Goal: Task Accomplishment & Management: Manage account settings

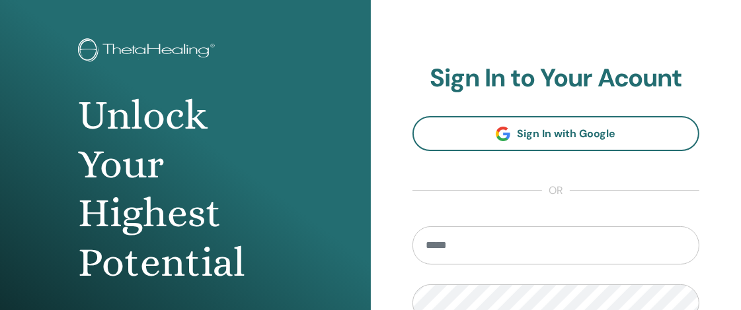
scroll to position [79, 0]
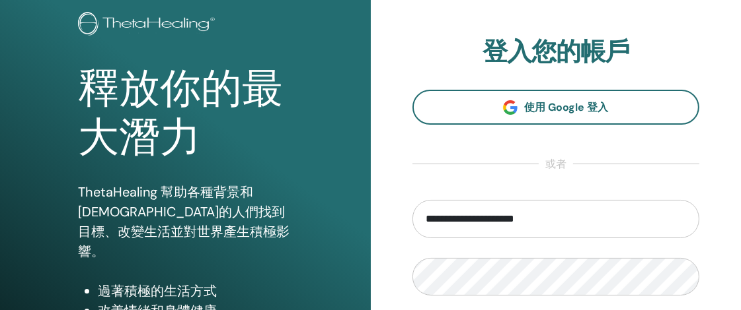
type input "**********"
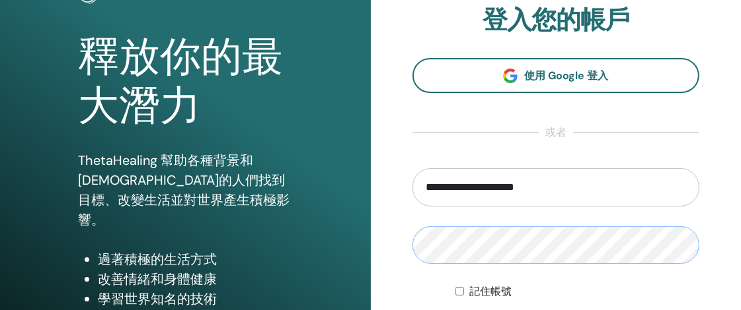
scroll to position [153, 0]
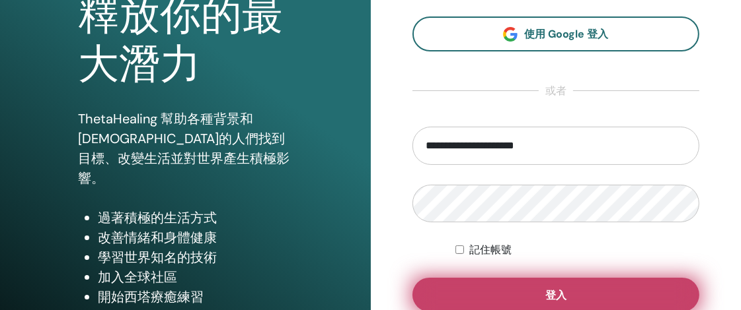
click at [474, 289] on button "登入" at bounding box center [555, 295] width 287 height 34
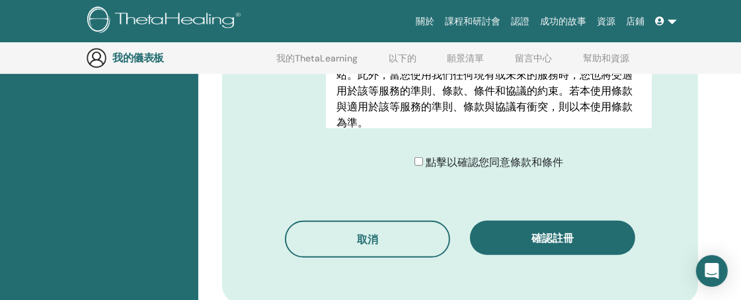
scroll to position [692, 0]
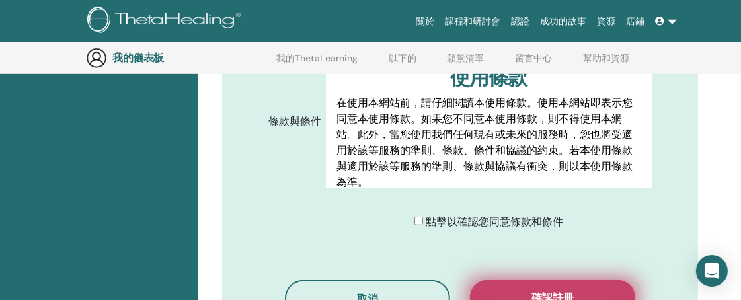
click at [529, 289] on button "確認註冊" at bounding box center [552, 297] width 165 height 34
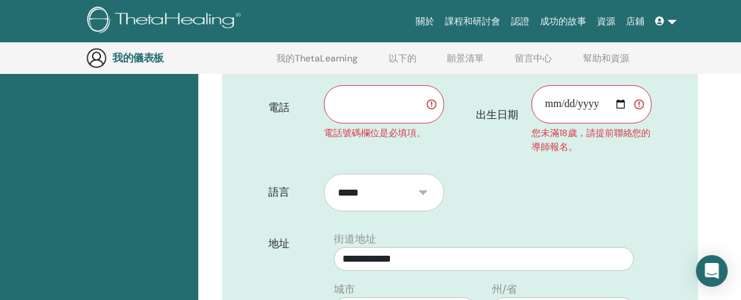
scroll to position [252, 0]
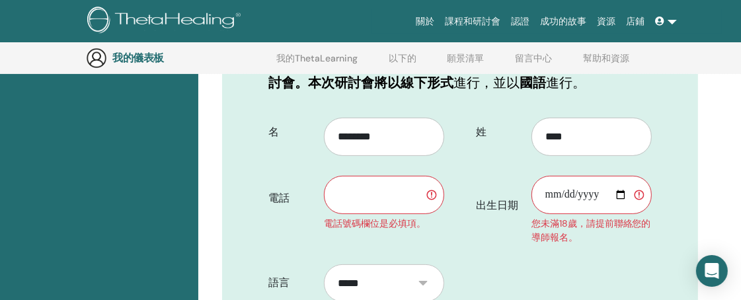
click at [385, 198] on input "text" at bounding box center [384, 195] width 120 height 38
type input "**********"
click at [621, 200] on input "出生日期" at bounding box center [591, 195] width 120 height 38
click at [621, 195] on input "出生日期" at bounding box center [591, 195] width 120 height 38
type input "**********"
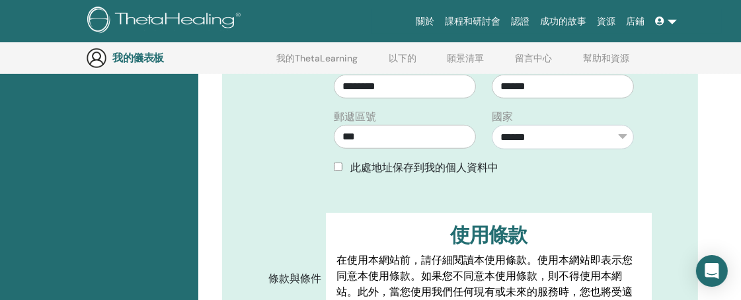
scroll to position [766, 0]
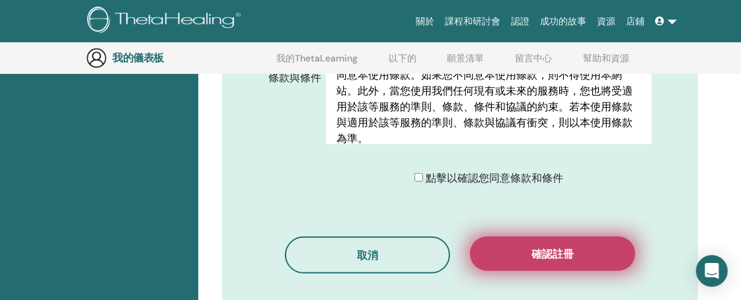
click at [548, 259] on button "確認註冊" at bounding box center [552, 254] width 165 height 34
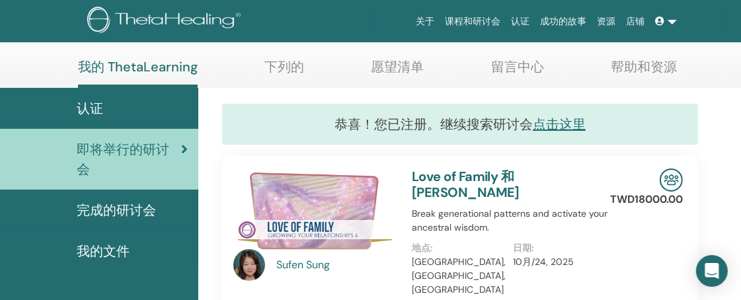
scroll to position [74, 0]
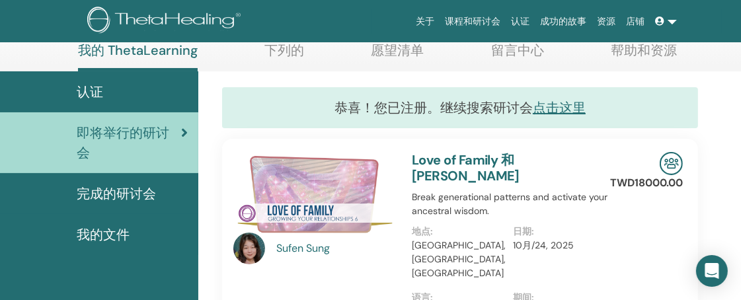
click at [122, 196] on span "完成的研讨会" at bounding box center [116, 194] width 79 height 20
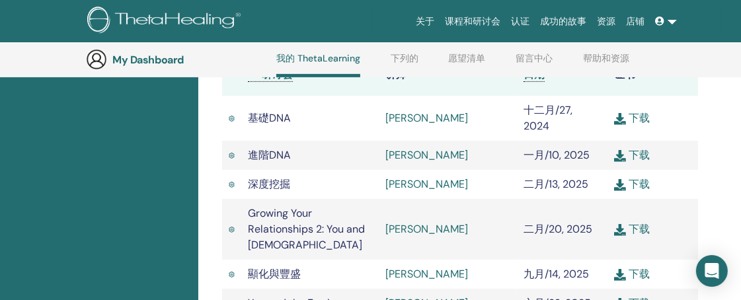
scroll to position [328, 0]
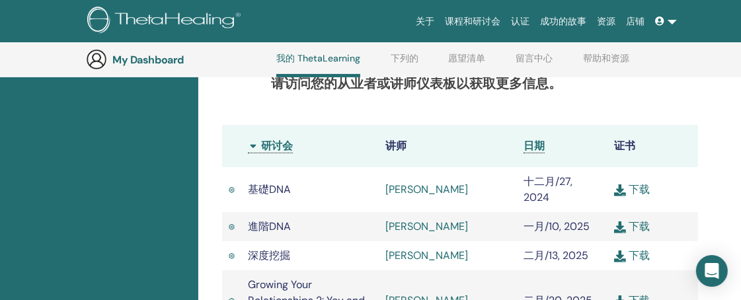
click at [449, 54] on link "愿望清单" at bounding box center [467, 63] width 37 height 21
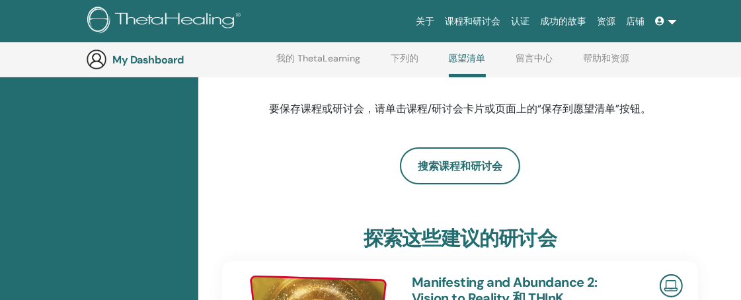
scroll to position [108, 0]
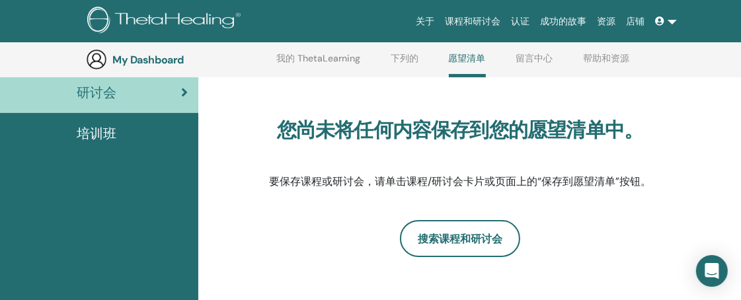
click at [87, 135] on span "培训班" at bounding box center [97, 134] width 40 height 20
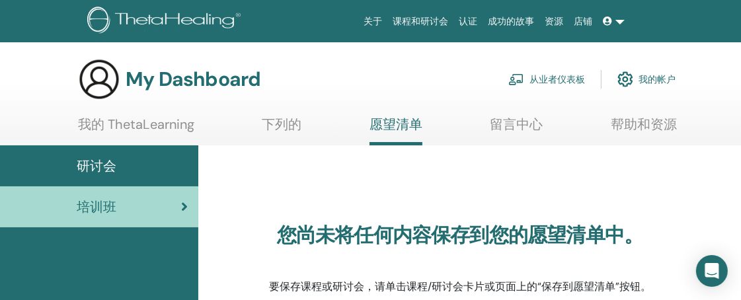
click at [165, 127] on link "我的 ThetaLearning" at bounding box center [136, 129] width 116 height 26
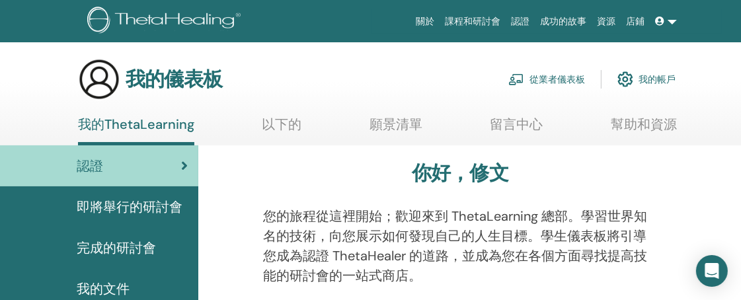
click at [673, 20] on link at bounding box center [666, 21] width 32 height 24
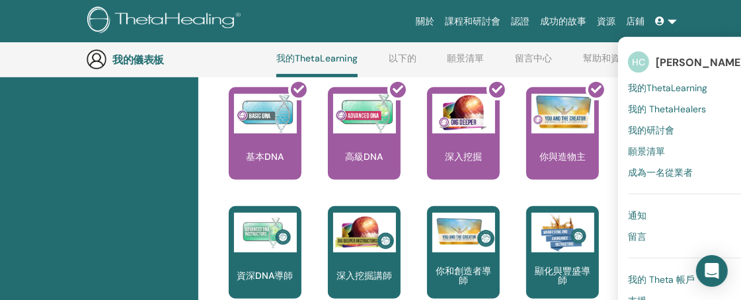
scroll to position [622, 0]
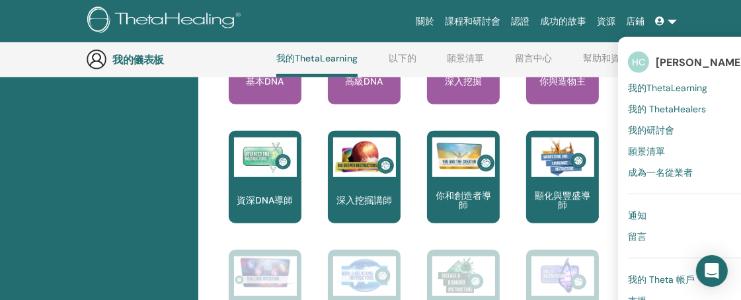
click at [674, 59] on font "陳秀文" at bounding box center [699, 62] width 89 height 14
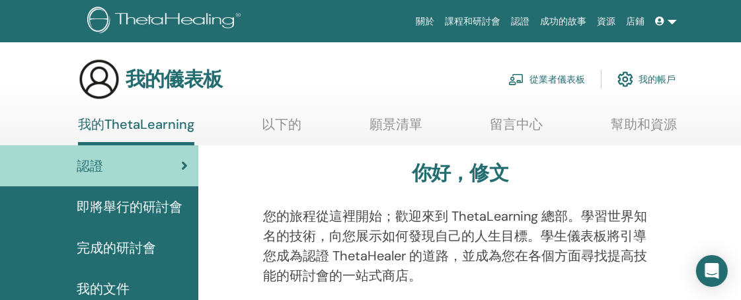
click at [674, 24] on link at bounding box center [666, 21] width 32 height 24
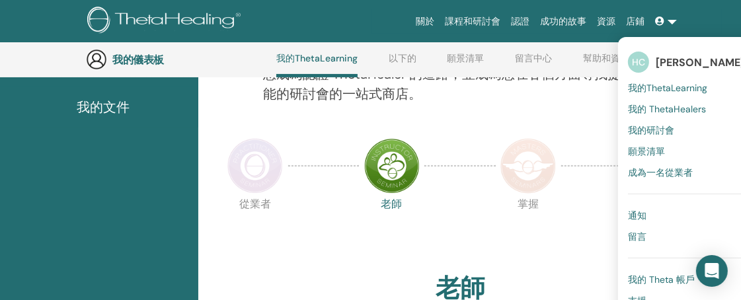
scroll to position [254, 0]
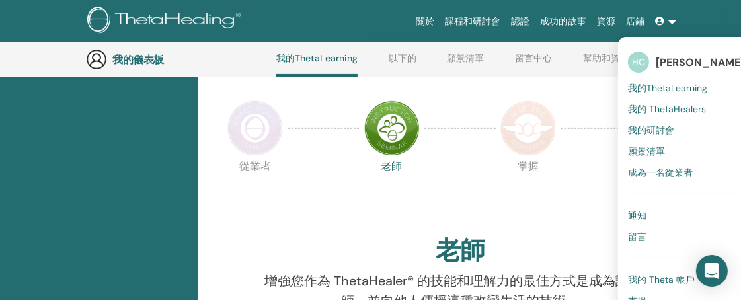
click at [676, 23] on link at bounding box center [666, 21] width 32 height 24
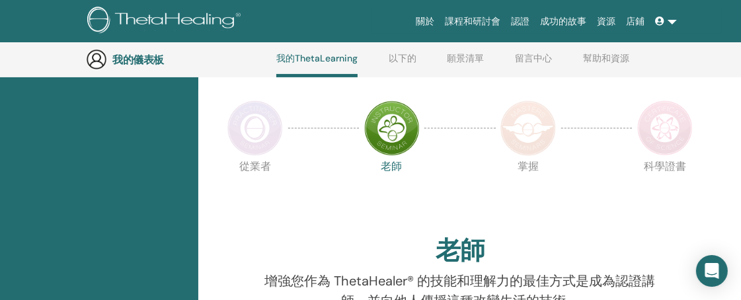
click at [100, 60] on img at bounding box center [96, 59] width 21 height 21
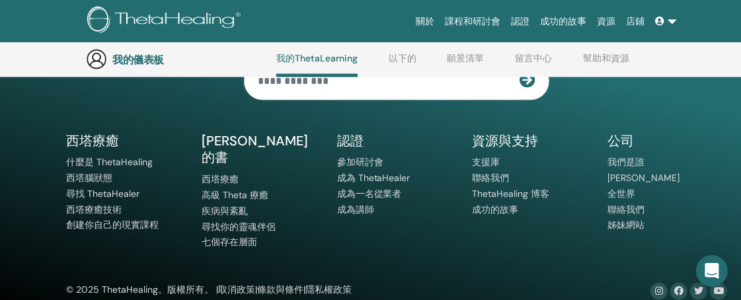
scroll to position [1858, 0]
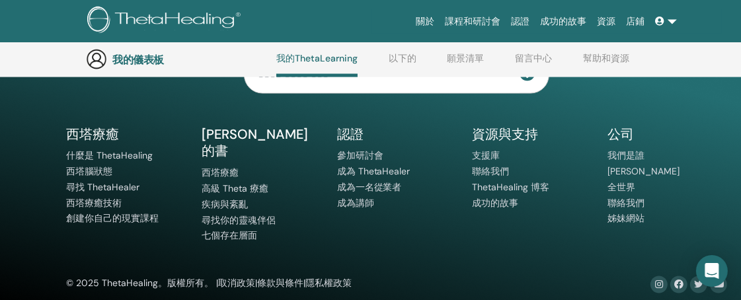
click at [671, 20] on link at bounding box center [666, 21] width 32 height 24
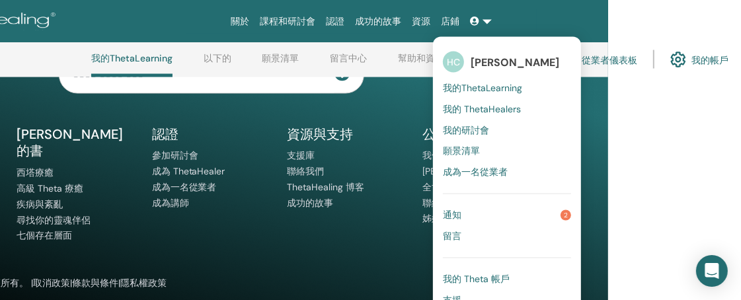
scroll to position [1858, 216]
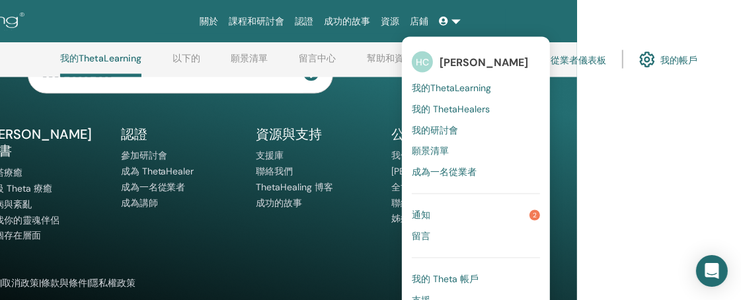
click at [497, 217] on link "通知 2" at bounding box center [476, 215] width 128 height 21
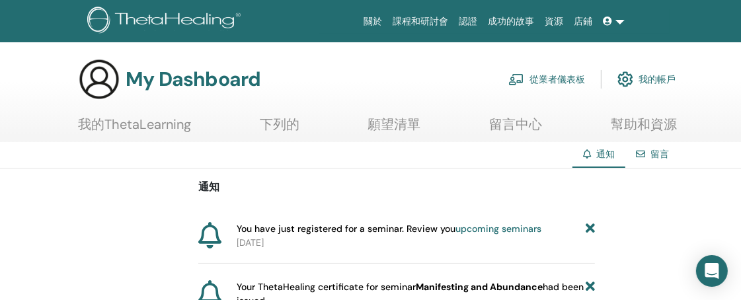
click at [652, 81] on font "我的帳戶" at bounding box center [656, 80] width 37 height 12
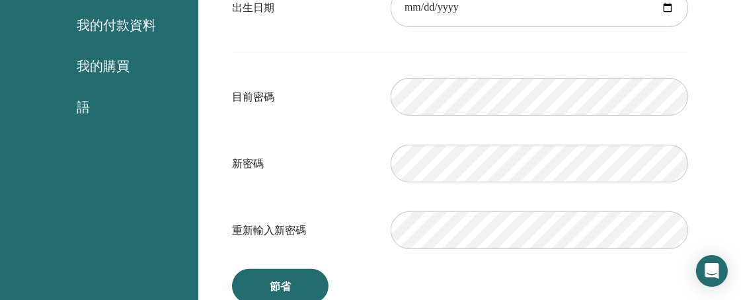
scroll to position [322, 0]
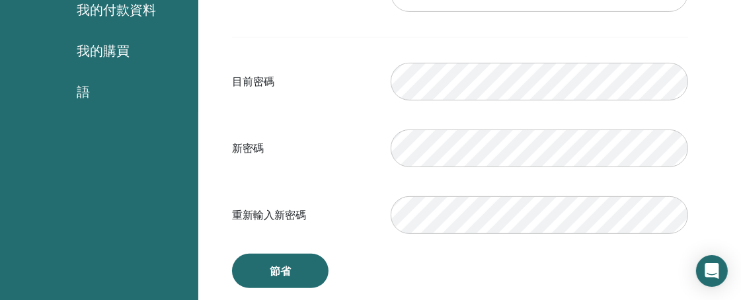
click at [89, 95] on font "語" at bounding box center [83, 91] width 13 height 17
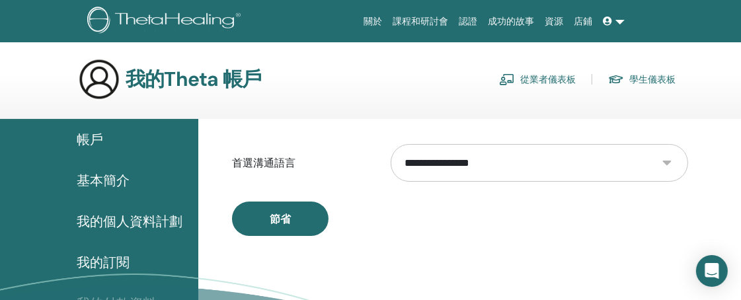
click at [667, 168] on select "**********" at bounding box center [538, 163] width 297 height 38
click at [661, 231] on div "節省" at bounding box center [460, 218] width 456 height 34
click at [620, 24] on link at bounding box center [614, 21] width 32 height 24
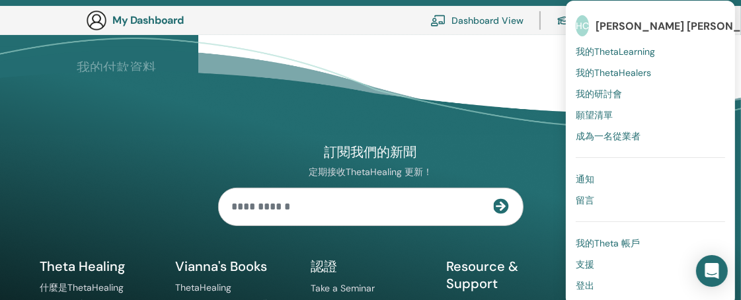
scroll to position [396, 0]
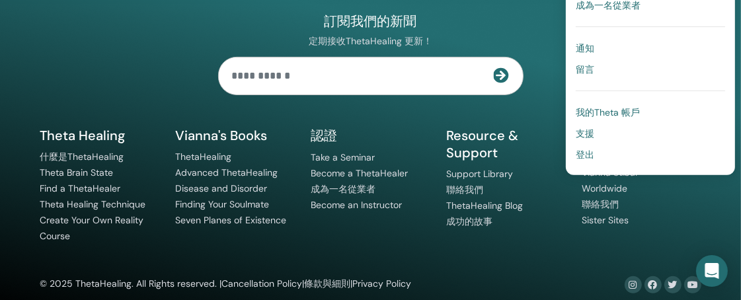
click at [594, 158] on font "登出" at bounding box center [584, 155] width 18 height 12
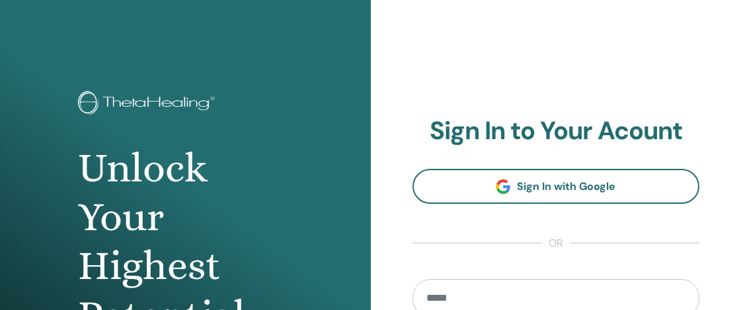
scroll to position [169, 0]
